Goal: Find specific page/section: Find specific page/section

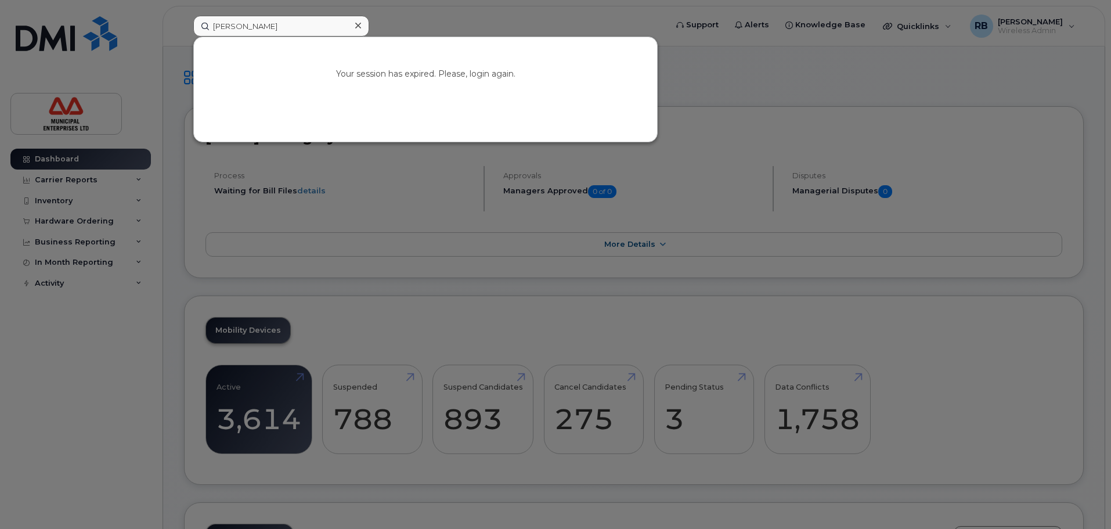
type input "[PERSON_NAME]"
click at [414, 92] on link "Go to Sign In Page" at bounding box center [425, 99] width 89 height 21
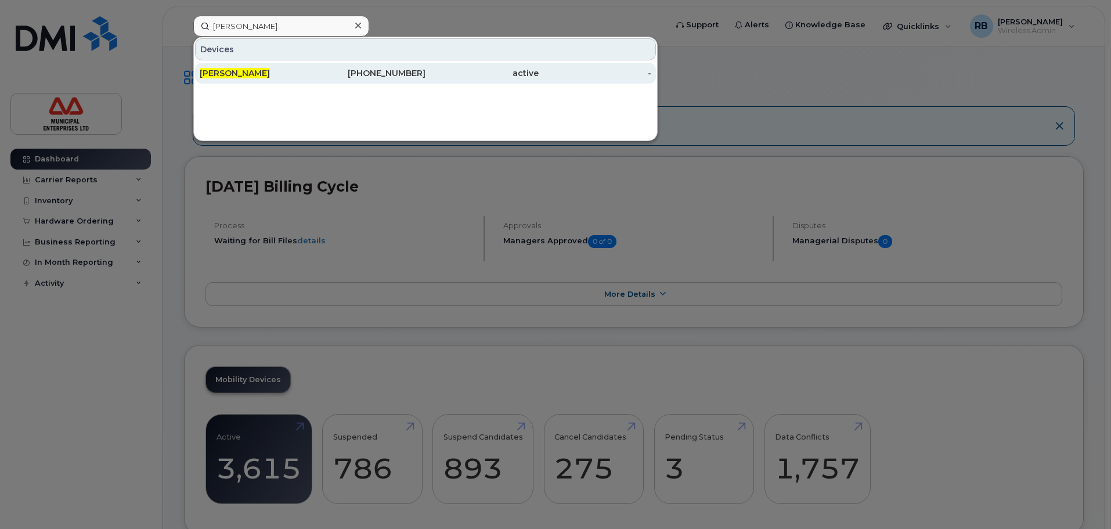
type input "[PERSON_NAME]"
click at [313, 65] on div "[PERSON_NAME]" at bounding box center [369, 73] width 113 height 21
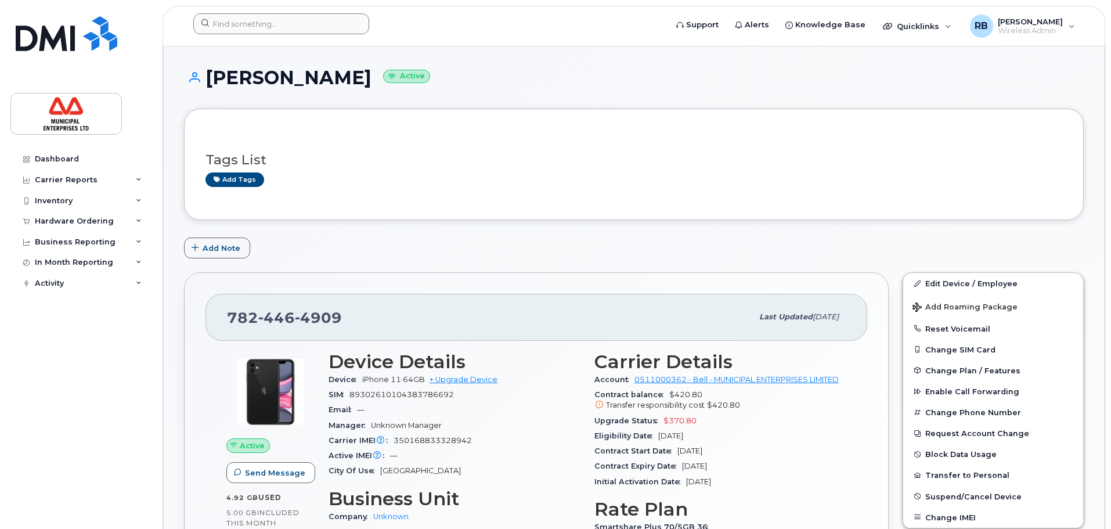
drag, startPoint x: 87, startPoint y: 399, endPoint x: 188, endPoint y: 95, distance: 320.4
click at [87, 399] on div "Dashboard Carrier Reports Monthly Billing Data Daily Data Pooling Data Behavior…" at bounding box center [81, 330] width 143 height 363
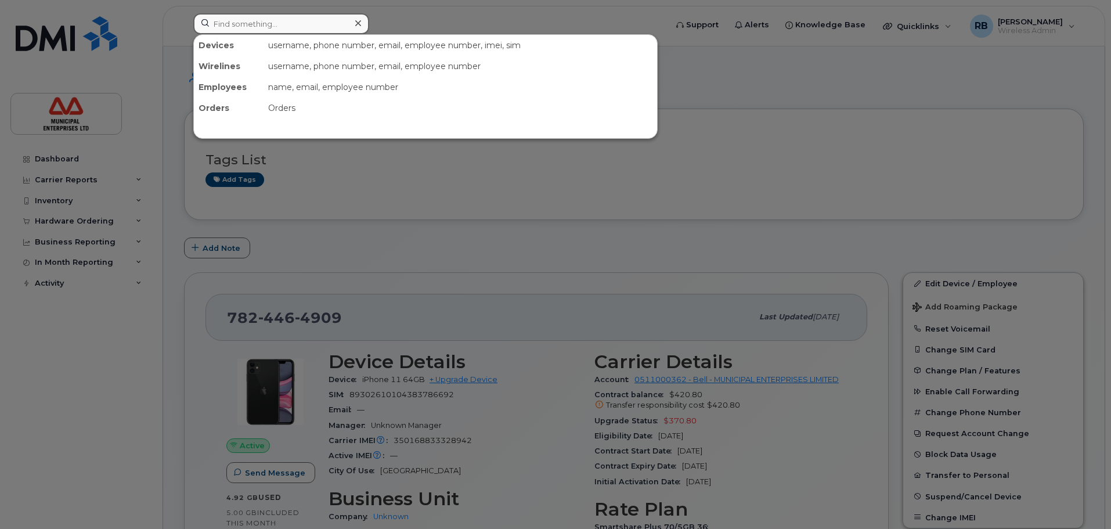
click at [262, 22] on input at bounding box center [281, 23] width 176 height 21
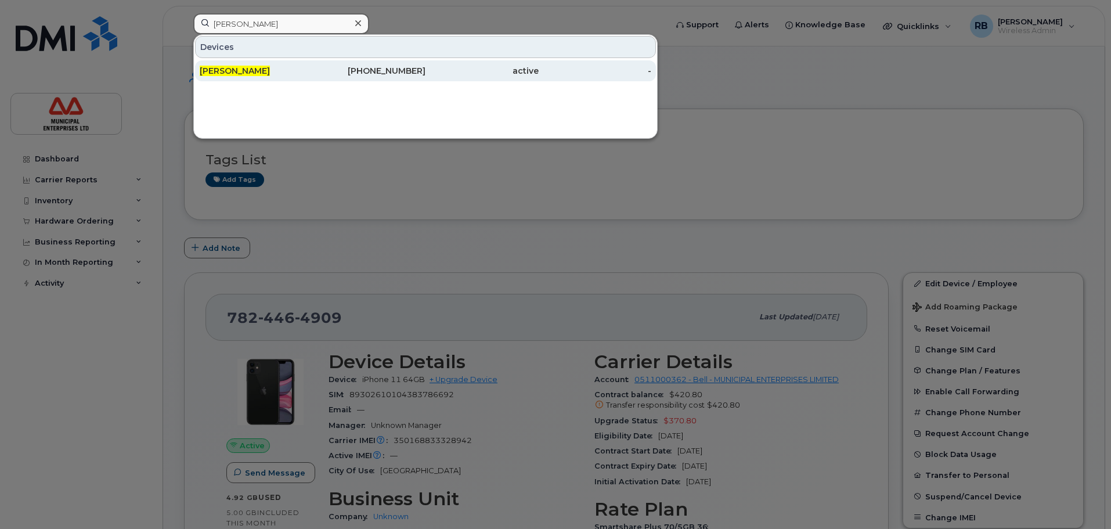
type input "chris ettinger"
click at [287, 75] on div "[PERSON_NAME]" at bounding box center [256, 71] width 113 height 12
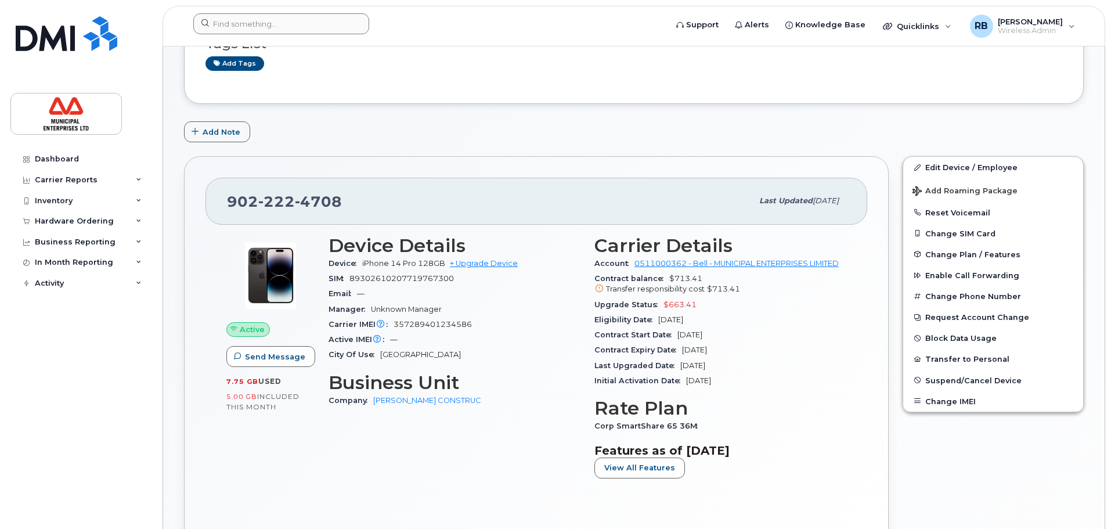
scroll to position [174, 0]
